Goal: Transaction & Acquisition: Book appointment/travel/reservation

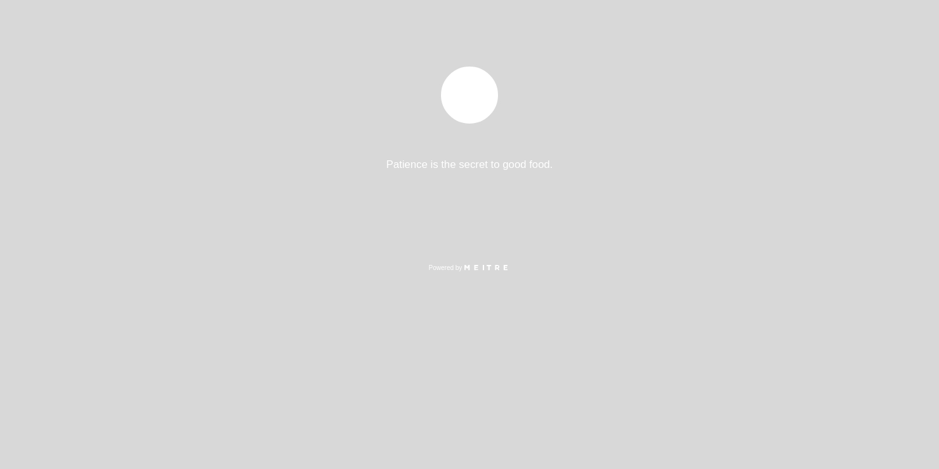
select select "pt"
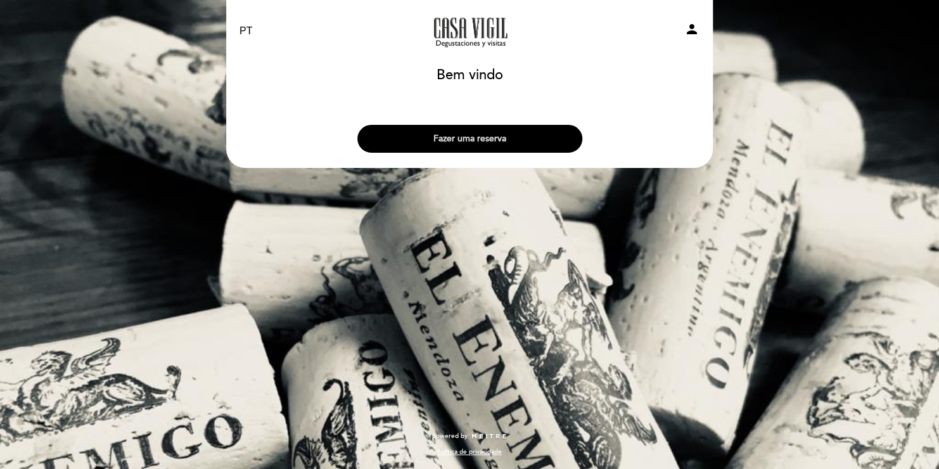
click at [518, 137] on button "Fazer uma reserva" at bounding box center [469, 139] width 225 height 28
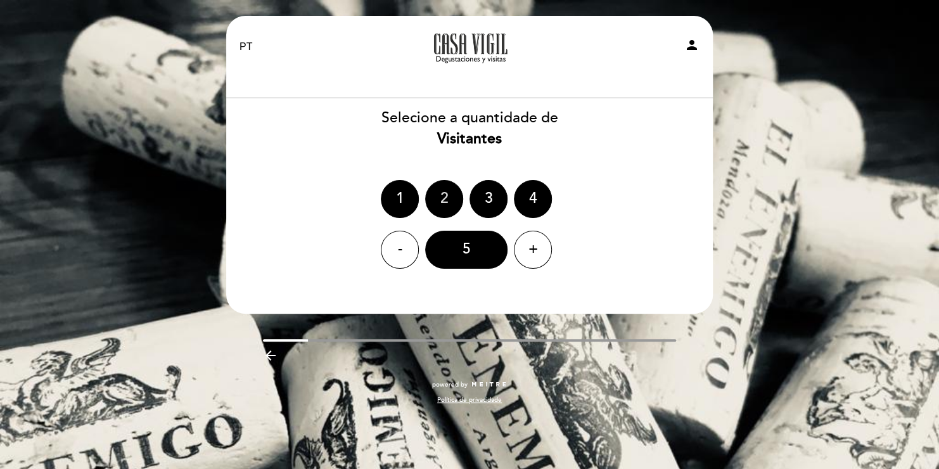
click at [440, 203] on div "2" at bounding box center [444, 199] width 38 height 38
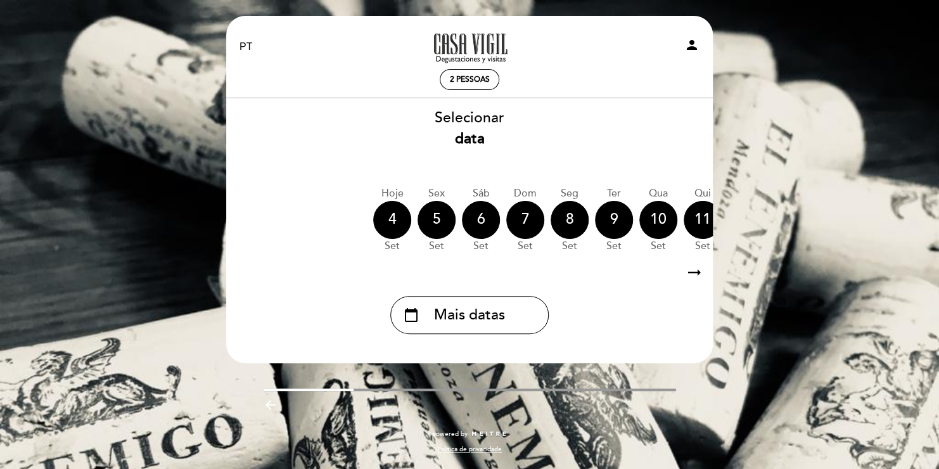
drag, startPoint x: 468, startPoint y: 262, endPoint x: 609, endPoint y: 276, distance: 142.0
click at [609, 276] on div "arrow_right_alt arrow_right_alt" at bounding box center [470, 272] width 488 height 27
click at [696, 274] on icon "arrow_right_alt" at bounding box center [694, 272] width 19 height 27
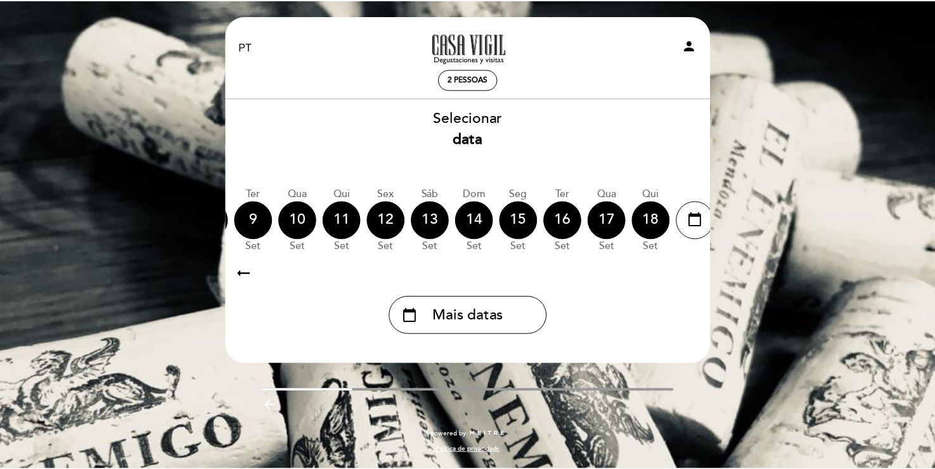
scroll to position [0, 369]
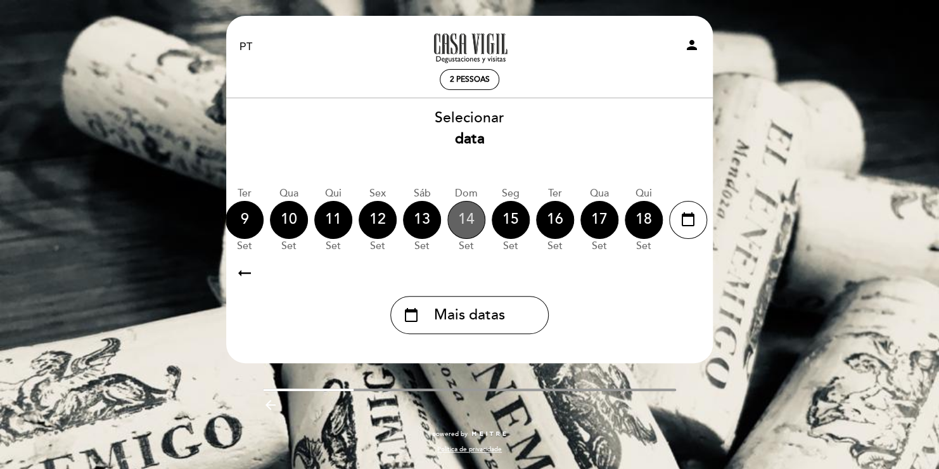
click at [465, 228] on div "14" at bounding box center [466, 220] width 38 height 38
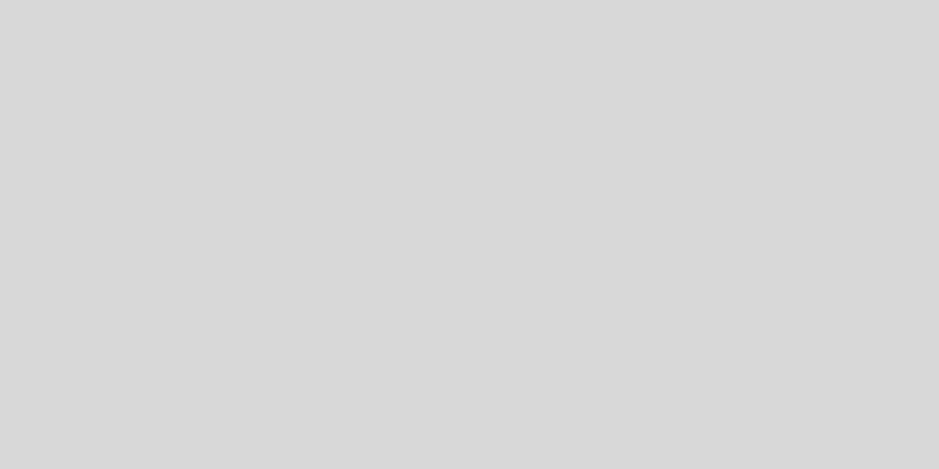
select select "pt"
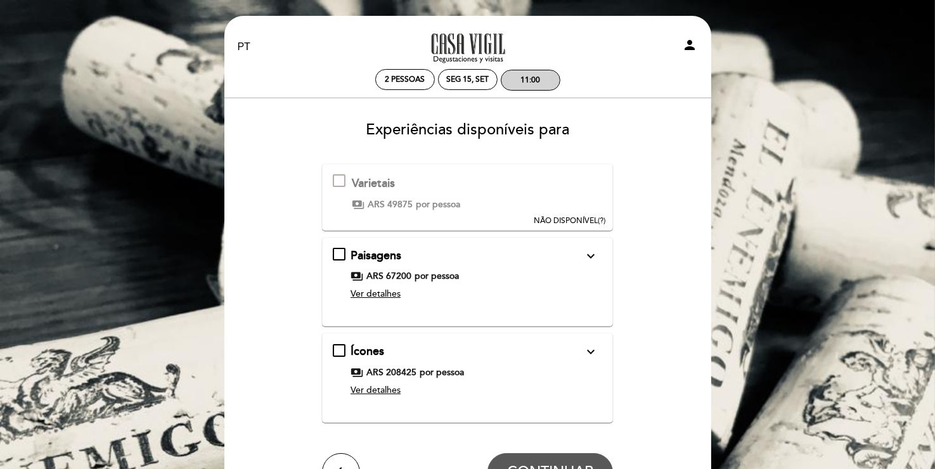
click at [540, 84] on div "11:00" at bounding box center [530, 80] width 58 height 20
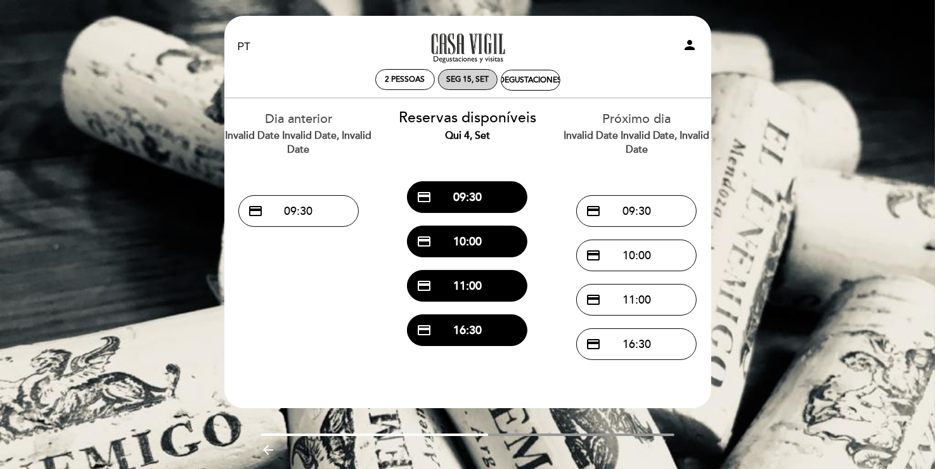
click at [460, 85] on div "Seg 15, set" at bounding box center [468, 79] width 60 height 21
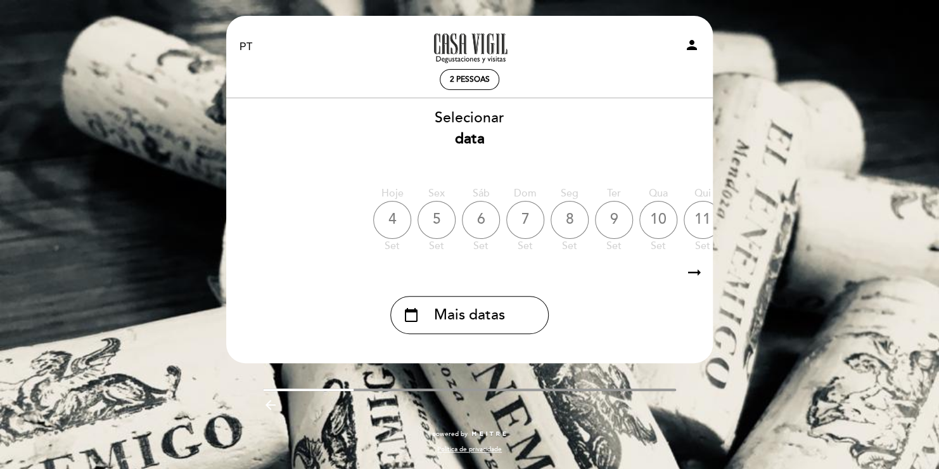
drag, startPoint x: 383, startPoint y: 263, endPoint x: 516, endPoint y: 278, distance: 134.5
click at [516, 278] on div "arrow_right_alt arrow_right_alt" at bounding box center [470, 272] width 488 height 27
click at [699, 275] on icon "arrow_right_alt" at bounding box center [694, 272] width 19 height 27
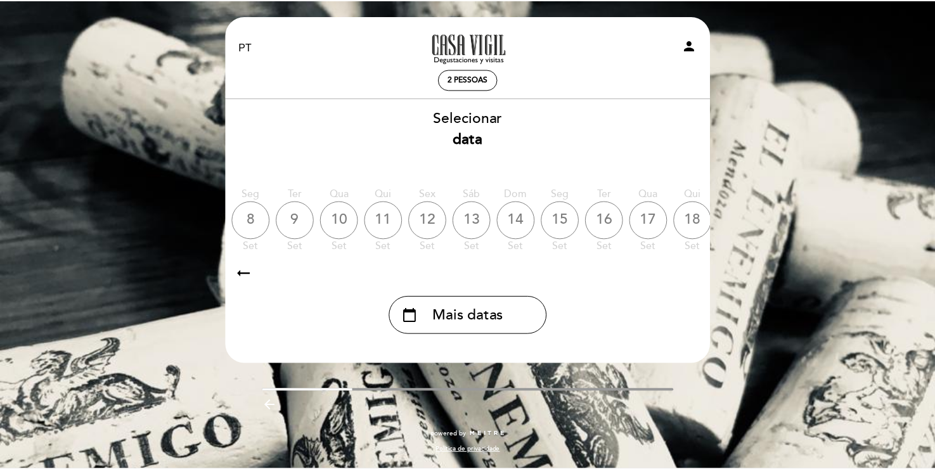
scroll to position [0, 369]
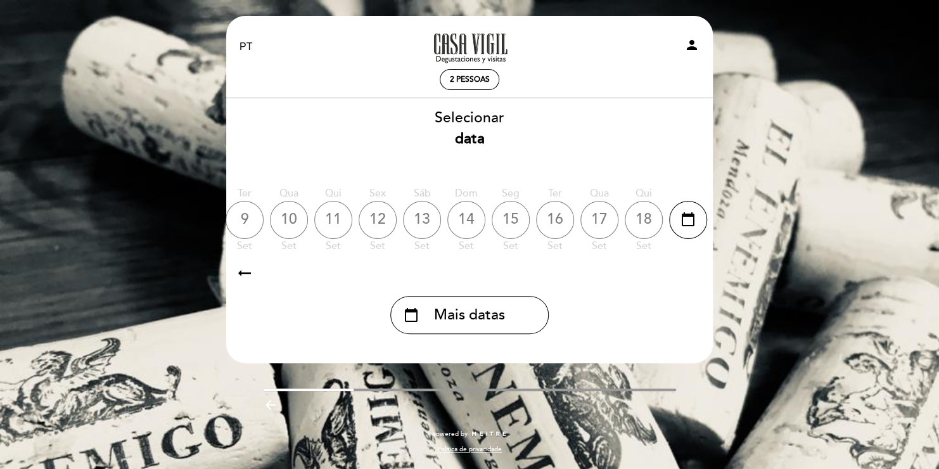
click at [513, 225] on div "15" at bounding box center [511, 220] width 38 height 38
click at [504, 215] on div "15" at bounding box center [511, 220] width 38 height 38
click at [490, 307] on span "Mais datas" at bounding box center [469, 315] width 71 height 21
